Goal: Information Seeking & Learning: Learn about a topic

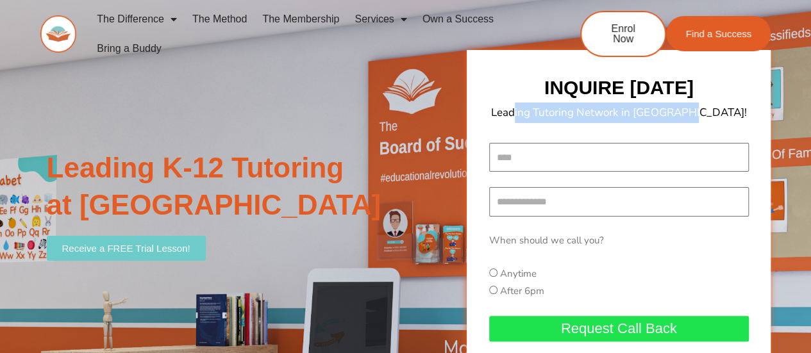
scroll to position [64, 0]
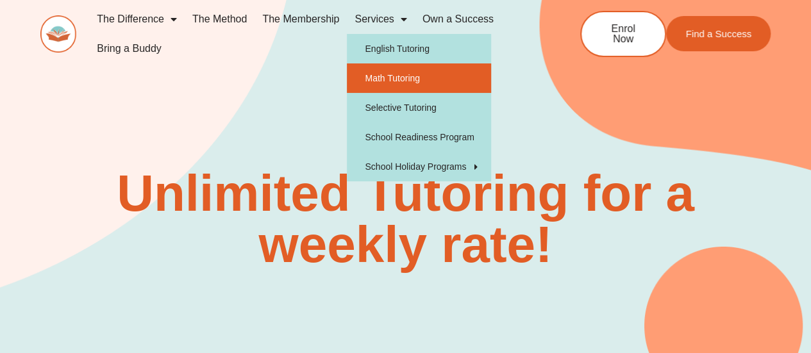
click at [405, 76] on link "Math Tutoring" at bounding box center [419, 77] width 144 height 29
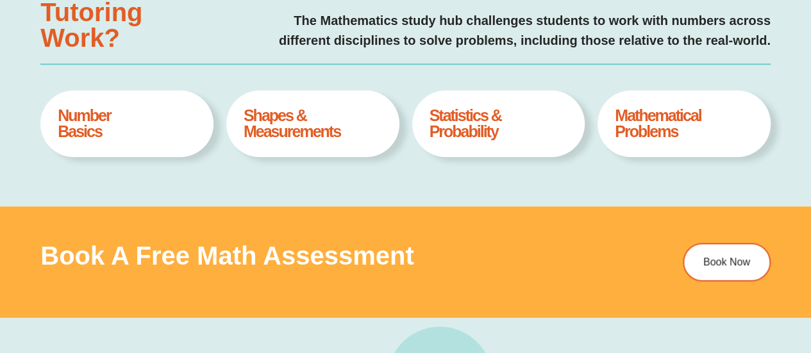
type input "*"
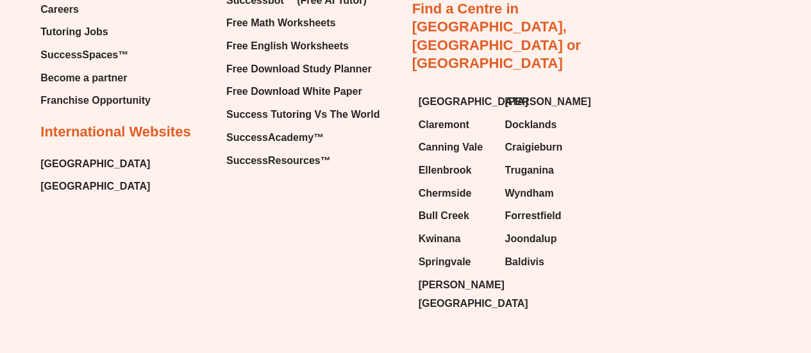
scroll to position [4533, 0]
